Goal: Transaction & Acquisition: Obtain resource

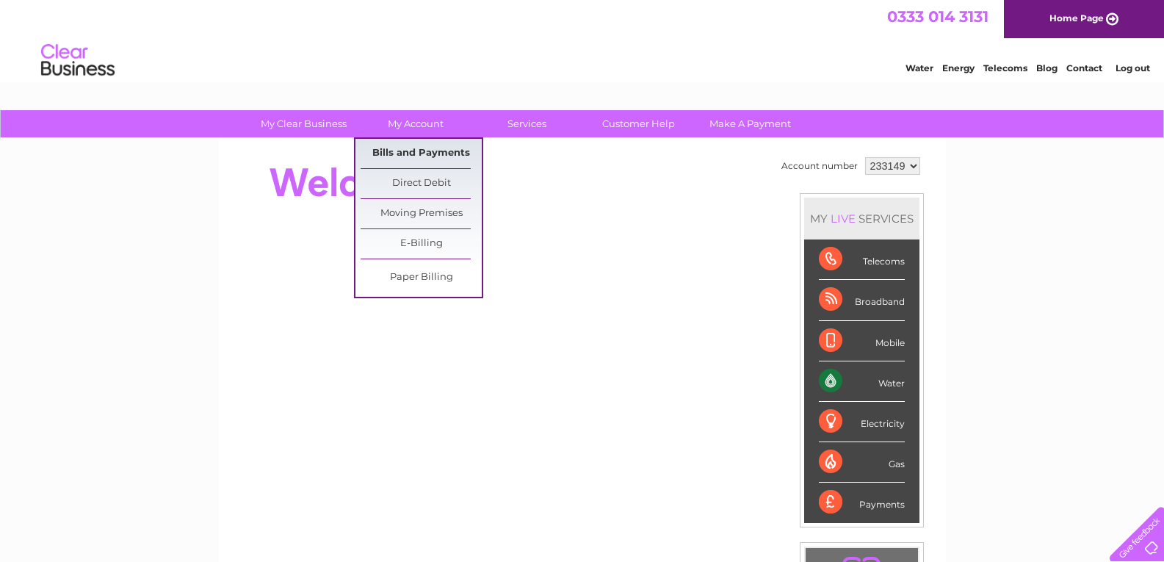
click at [410, 145] on link "Bills and Payments" at bounding box center [421, 153] width 121 height 29
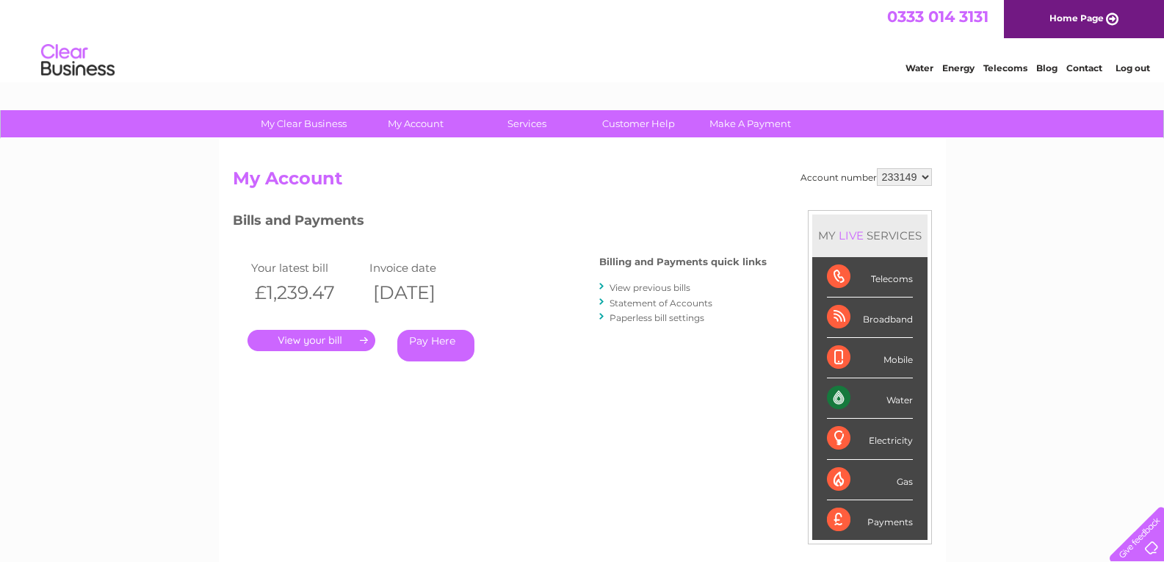
click at [667, 302] on link "Statement of Accounts" at bounding box center [660, 302] width 103 height 11
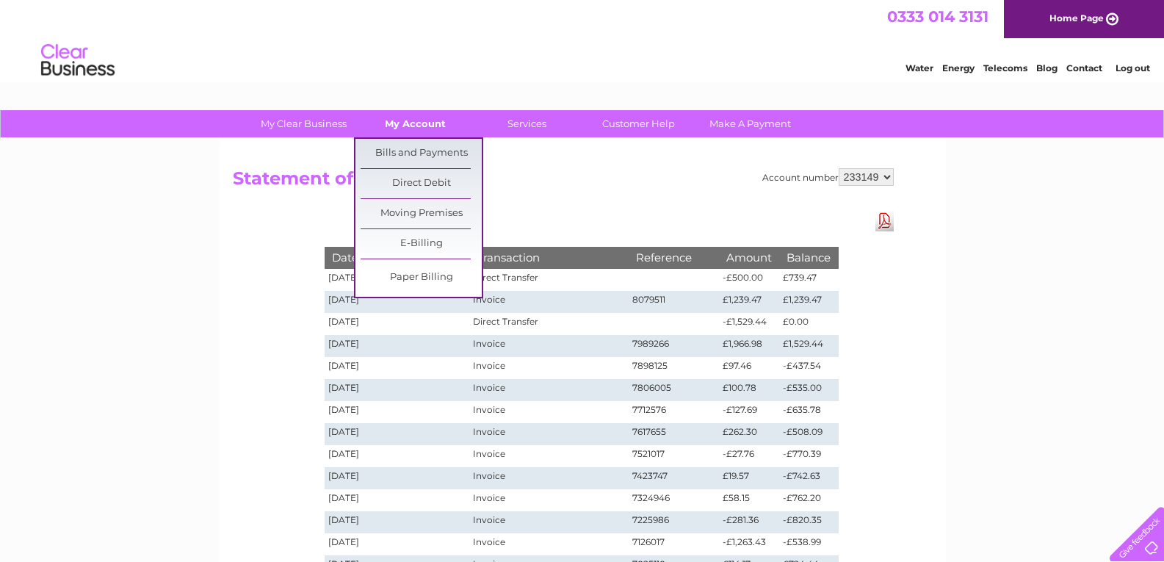
click at [427, 120] on link "My Account" at bounding box center [415, 123] width 121 height 27
click at [421, 148] on link "Bills and Payments" at bounding box center [421, 153] width 121 height 29
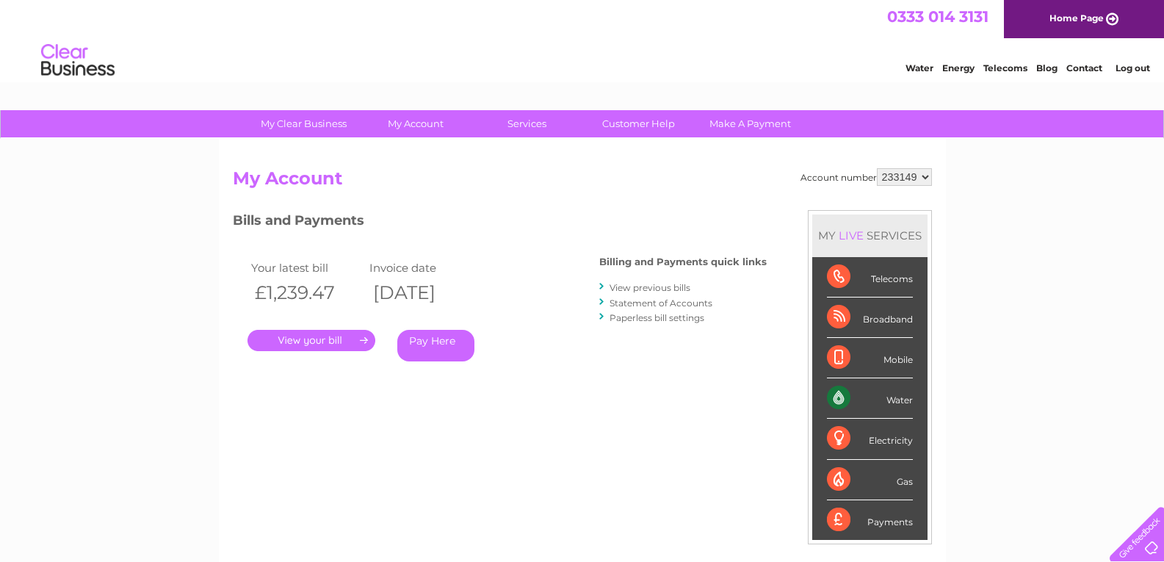
click at [328, 337] on link "." at bounding box center [311, 340] width 128 height 21
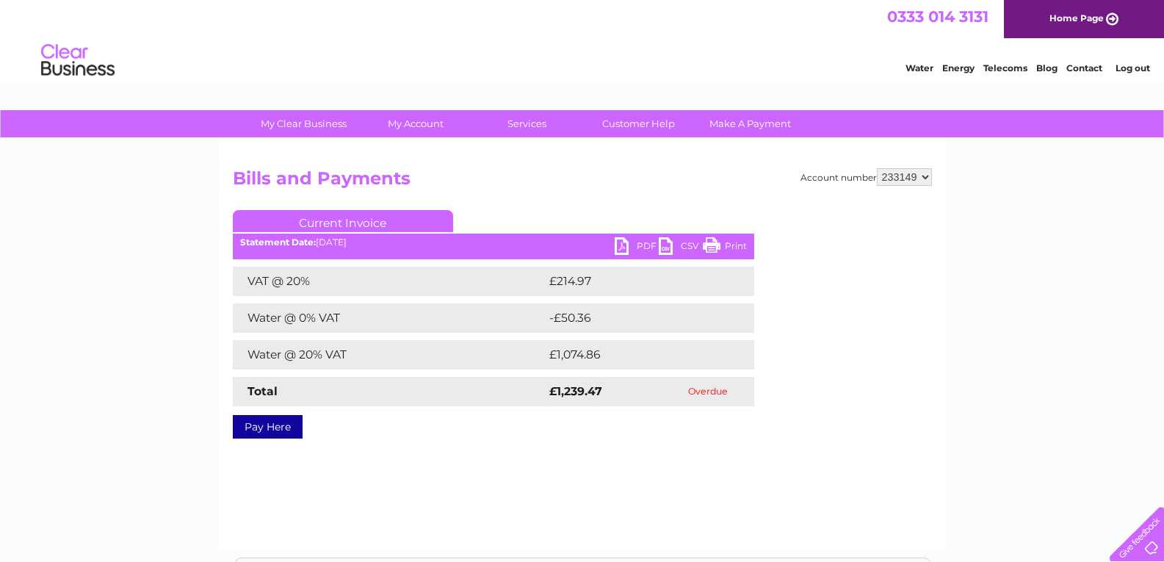
click at [623, 245] on link "PDF" at bounding box center [637, 247] width 44 height 21
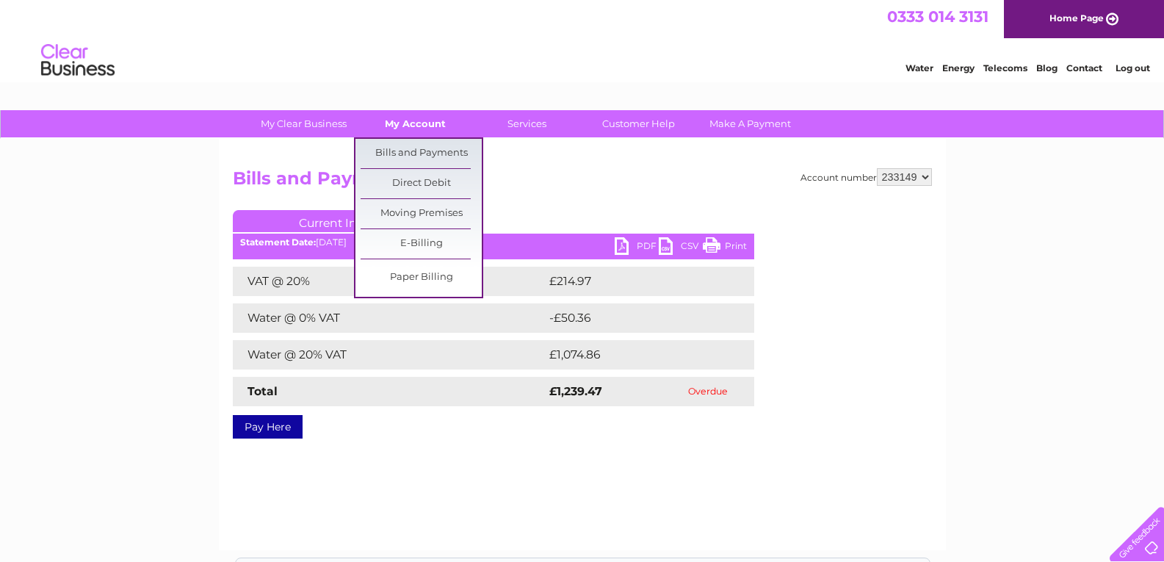
drag, startPoint x: 423, startPoint y: 118, endPoint x: 423, endPoint y: 127, distance: 8.8
click at [423, 118] on link "My Account" at bounding box center [415, 123] width 121 height 27
click at [416, 152] on link "Bills and Payments" at bounding box center [421, 153] width 121 height 29
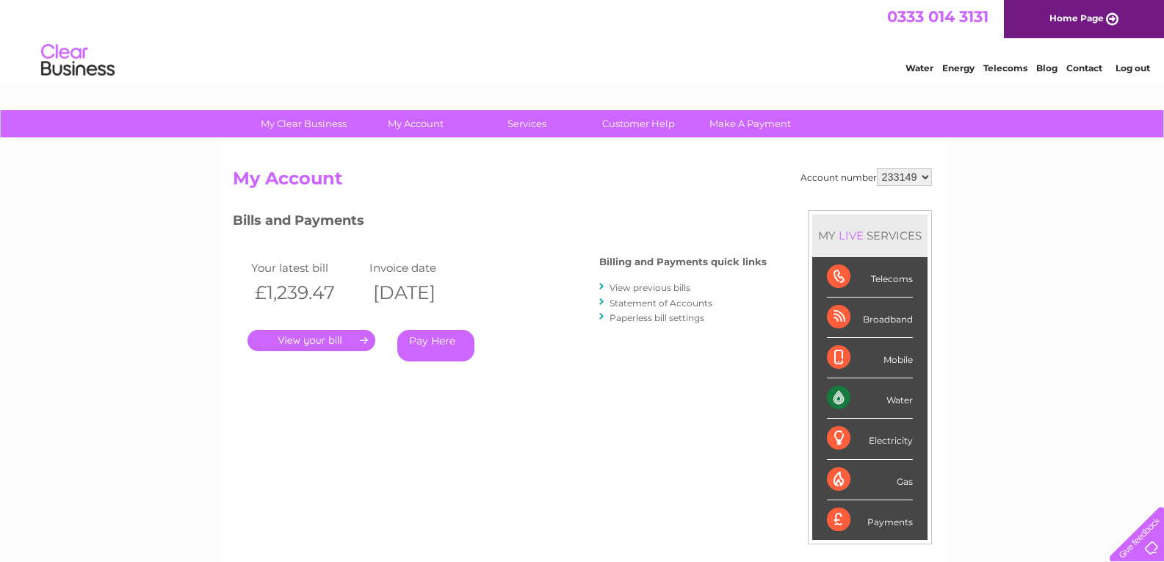
click at [648, 286] on link "View previous bills" at bounding box center [649, 287] width 81 height 11
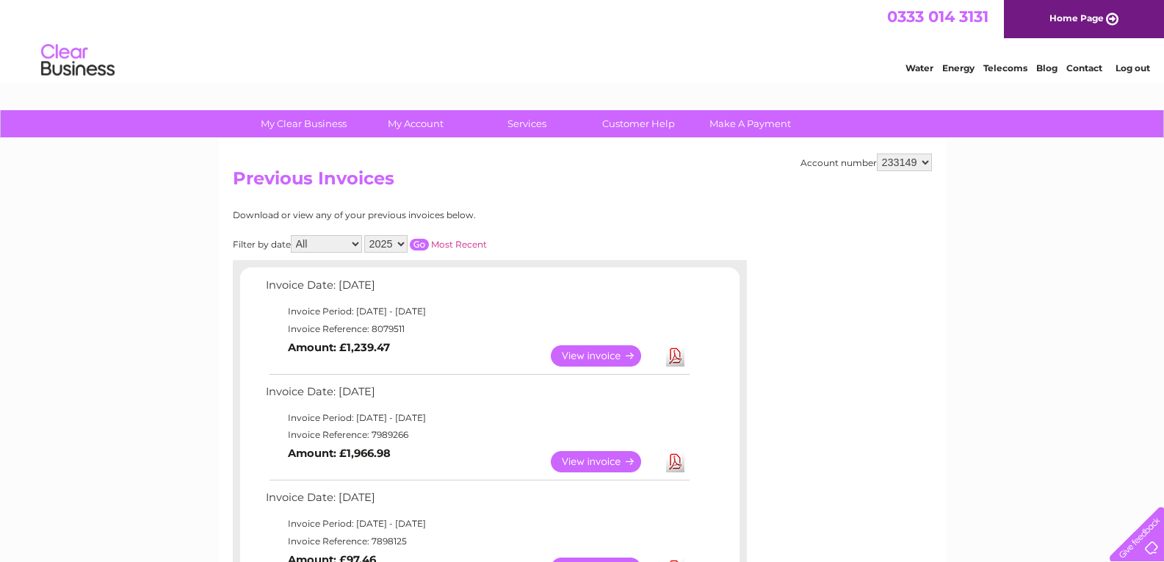
click at [593, 461] on link "View" at bounding box center [605, 461] width 108 height 21
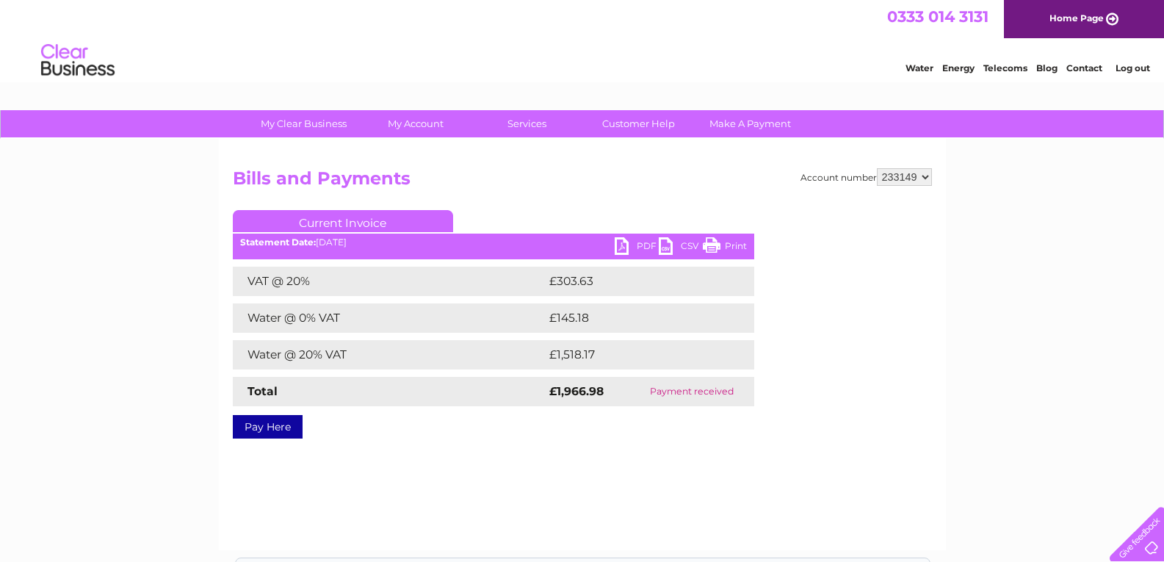
click at [618, 245] on link "PDF" at bounding box center [637, 247] width 44 height 21
click at [1135, 65] on link "Log out" at bounding box center [1132, 67] width 35 height 11
